Goal: Task Accomplishment & Management: Use online tool/utility

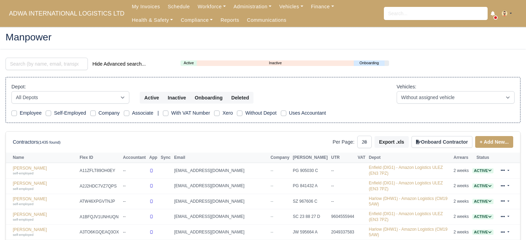
select select "25"
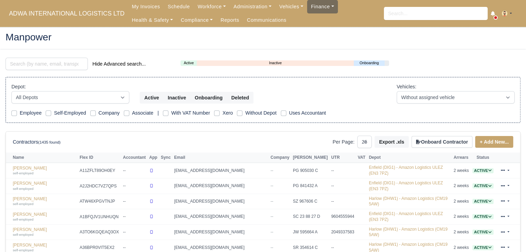
click at [313, 8] on link "Finance" at bounding box center [322, 6] width 31 height 13
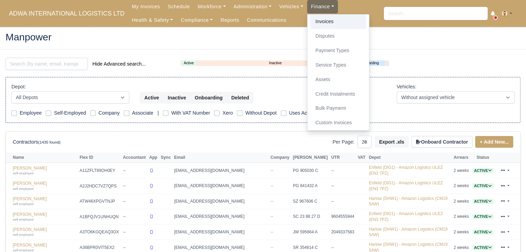
click at [321, 24] on link "Invoices" at bounding box center [338, 22] width 56 height 15
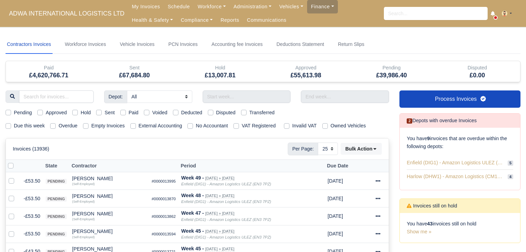
select select "25"
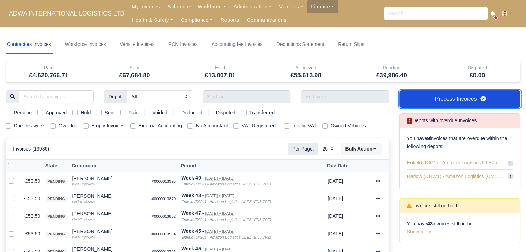
click at [440, 107] on link "Process Invoices" at bounding box center [459, 99] width 121 height 17
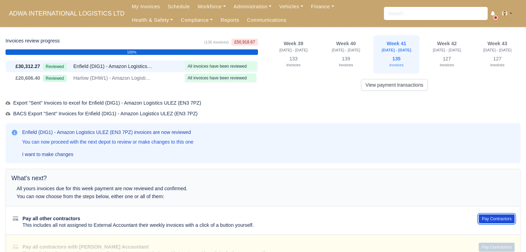
click at [490, 215] on button "Pay Contractors" at bounding box center [497, 219] width 36 height 9
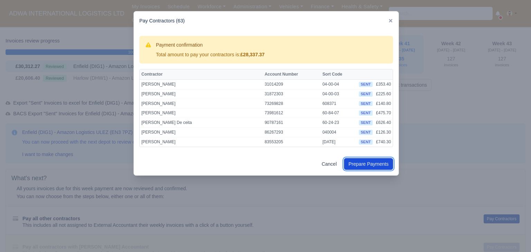
click at [382, 166] on button "Prepare Payments" at bounding box center [368, 164] width 49 height 12
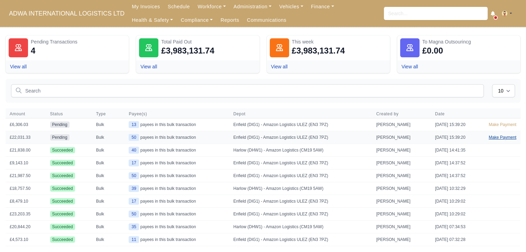
click at [498, 136] on link "Make Payment" at bounding box center [502, 137] width 36 height 12
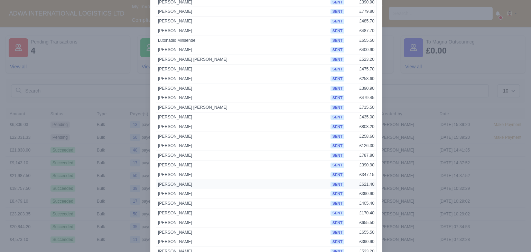
scroll to position [346, 0]
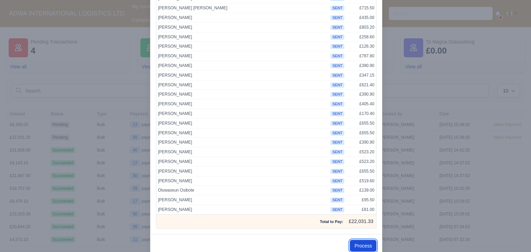
click at [366, 247] on button "Process" at bounding box center [363, 246] width 27 height 12
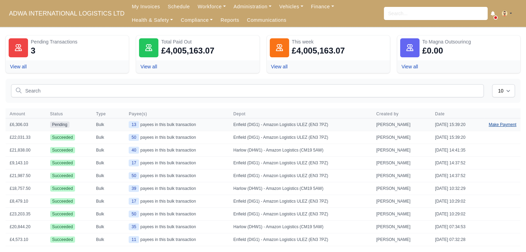
click at [498, 126] on link "Make Payment" at bounding box center [502, 125] width 36 height 12
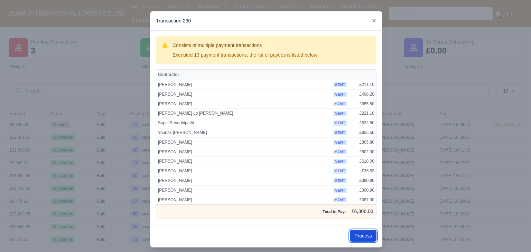
click at [367, 231] on button "Process" at bounding box center [363, 236] width 27 height 12
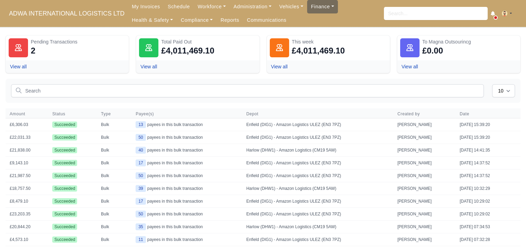
click at [307, 9] on link "Finance" at bounding box center [322, 6] width 31 height 13
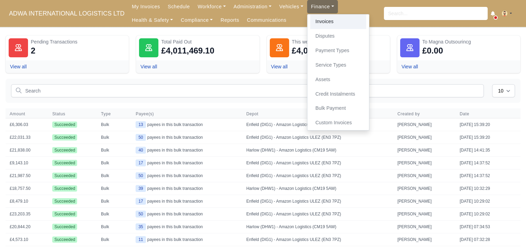
click at [310, 20] on link "Invoices" at bounding box center [338, 22] width 56 height 15
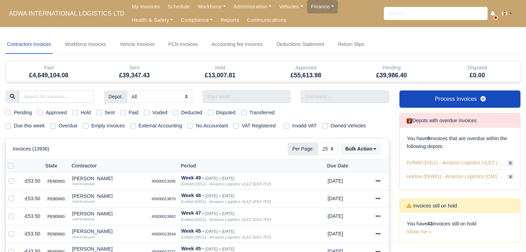
select select "25"
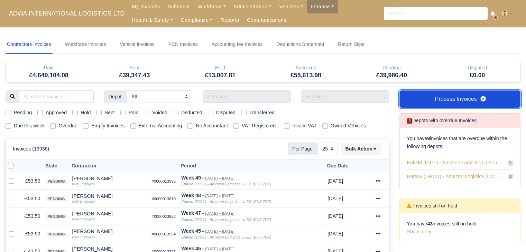
click at [411, 103] on link "Process Invoices" at bounding box center [459, 99] width 121 height 17
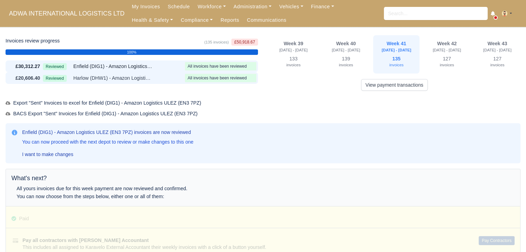
click at [131, 83] on div "£20,606.40 Reviewed Harlow (DHW1) - Amazon Logistics (CM19 5AW) All invoices ha…" at bounding box center [132, 78] width 252 height 12
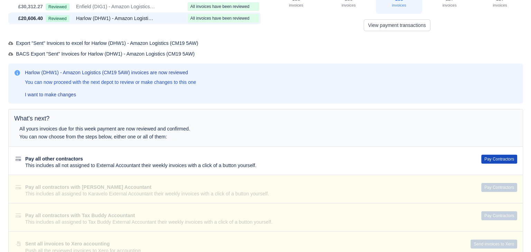
scroll to position [104, 0]
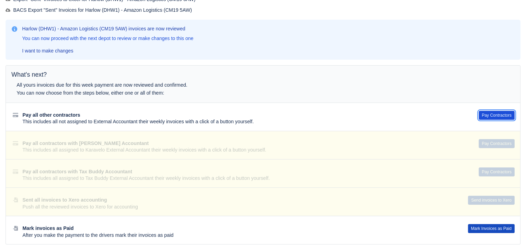
click at [493, 115] on button "Pay Contractors" at bounding box center [497, 115] width 36 height 9
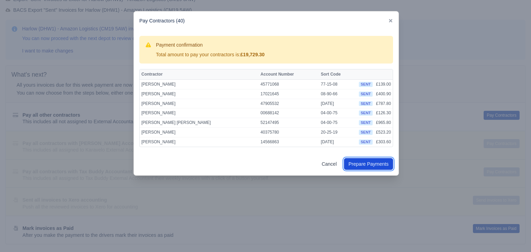
click at [365, 164] on button "Prepare Payments" at bounding box center [368, 164] width 49 height 12
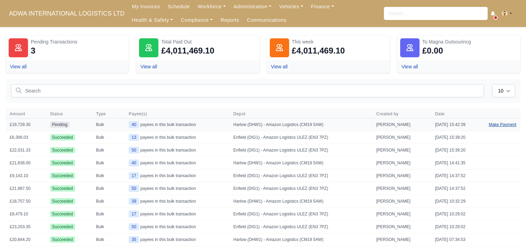
click at [509, 123] on link "Make Payment" at bounding box center [502, 125] width 36 height 12
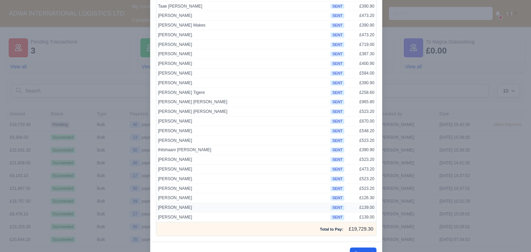
scroll to position [263, 0]
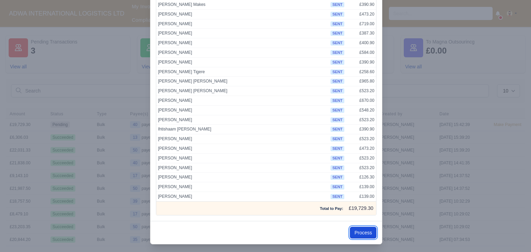
click at [359, 232] on button "Process" at bounding box center [363, 233] width 27 height 12
